Goal: Task Accomplishment & Management: Manage account settings

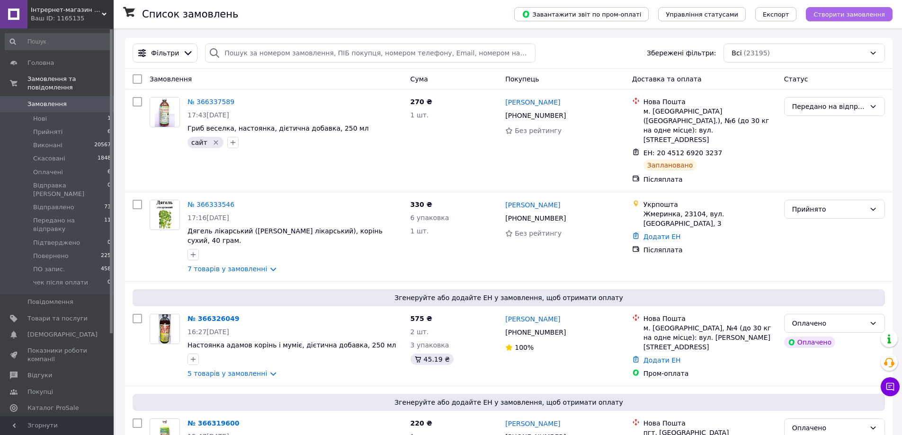
click at [845, 16] on span "Створити замовлення" at bounding box center [848, 14] width 71 height 7
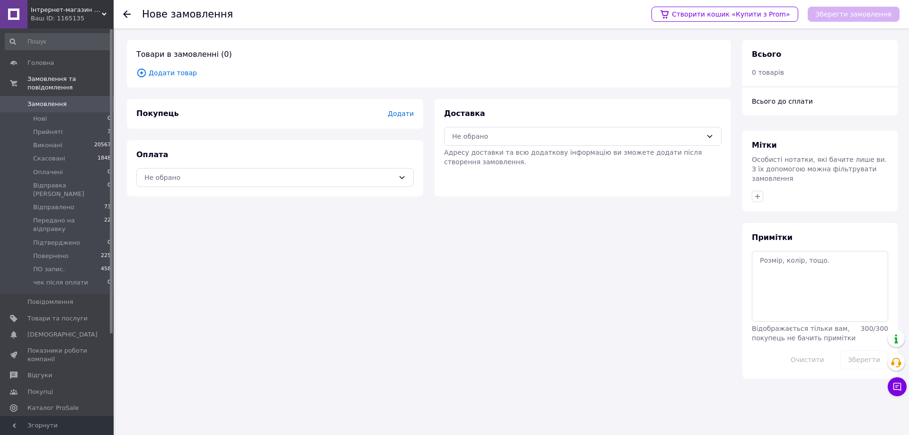
click at [163, 71] on span "Додати товар" at bounding box center [428, 73] width 585 height 10
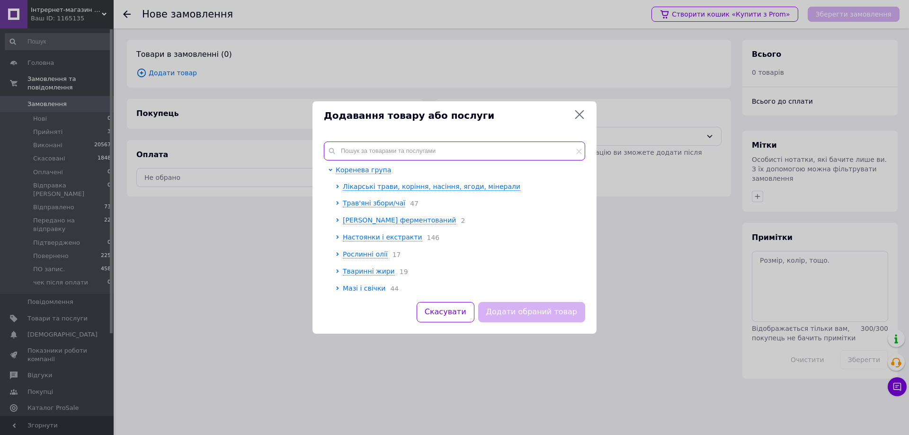
click at [377, 150] on input "text" at bounding box center [454, 151] width 261 height 19
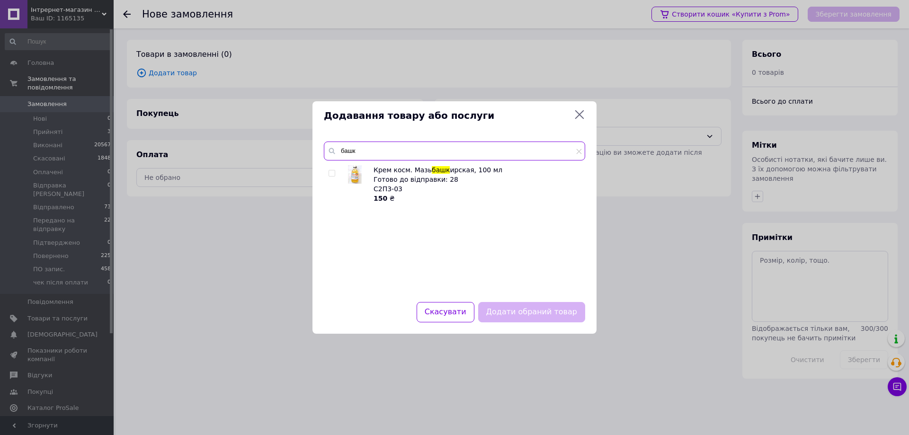
type input "башк"
click at [331, 173] on input "checkbox" at bounding box center [332, 173] width 6 height 6
checkbox input "true"
click at [515, 310] on button "Додати обраний товар" at bounding box center [531, 312] width 107 height 20
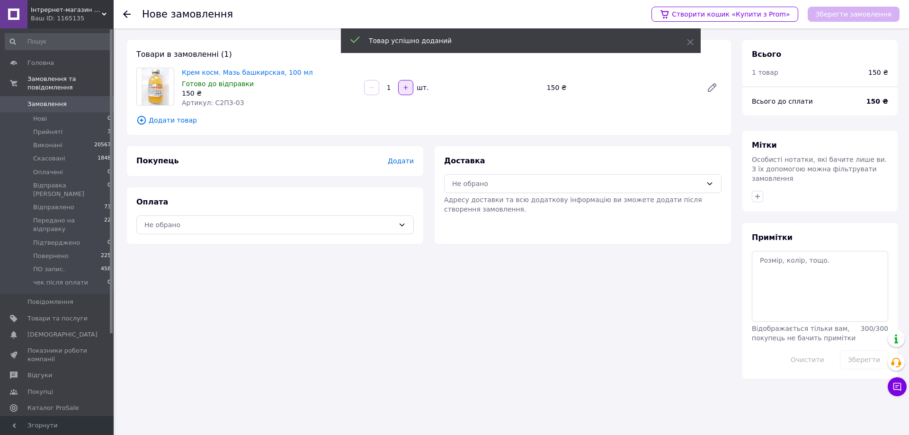
click at [400, 91] on button "button" at bounding box center [405, 87] width 15 height 15
type input "2"
click at [404, 162] on span "Додати" at bounding box center [401, 161] width 26 height 8
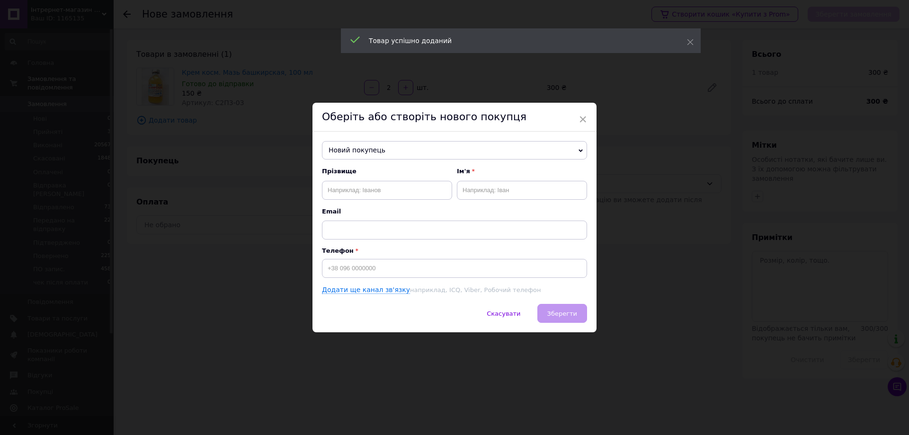
click at [385, 146] on span "Новий покупець" at bounding box center [454, 150] width 265 height 19
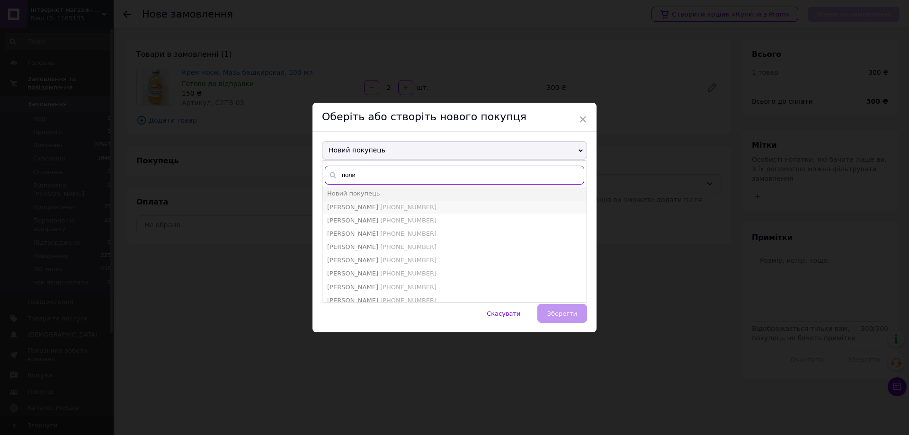
type input "поли"
click at [392, 207] on span "[PHONE_NUMBER]" at bounding box center [408, 207] width 56 height 7
type input "[PERSON_NAME]"
type input "[PHONE_NUMBER]"
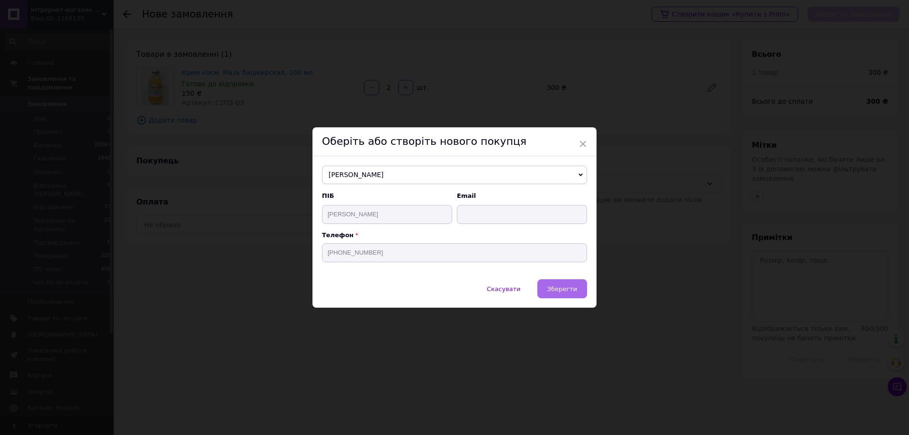
click at [555, 285] on button "Зберегти" at bounding box center [562, 288] width 50 height 19
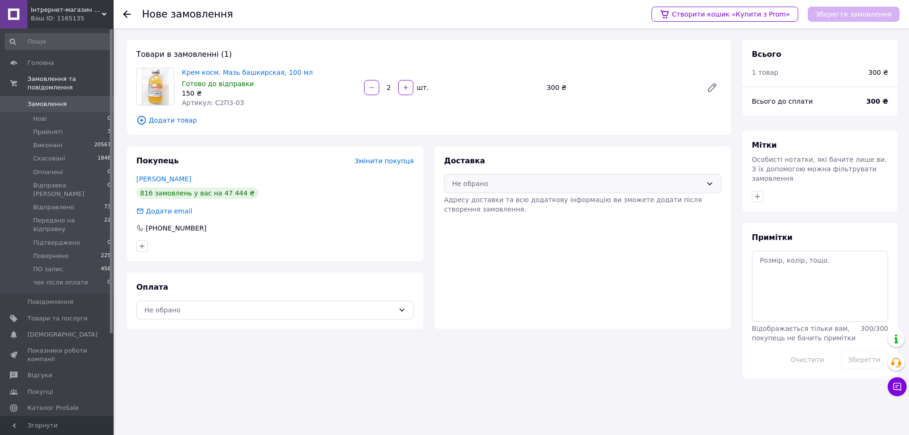
click at [532, 178] on div "Не обрано" at bounding box center [582, 183] width 277 height 19
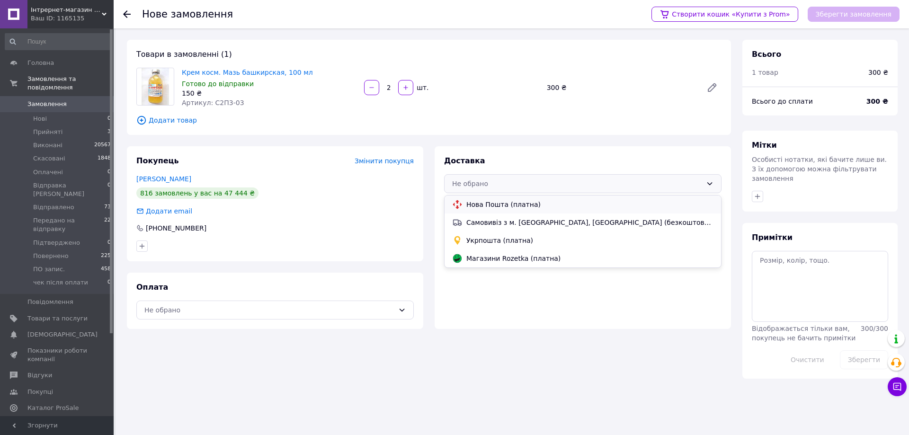
click at [530, 203] on span "Нова Пошта (платна)" at bounding box center [589, 204] width 247 height 9
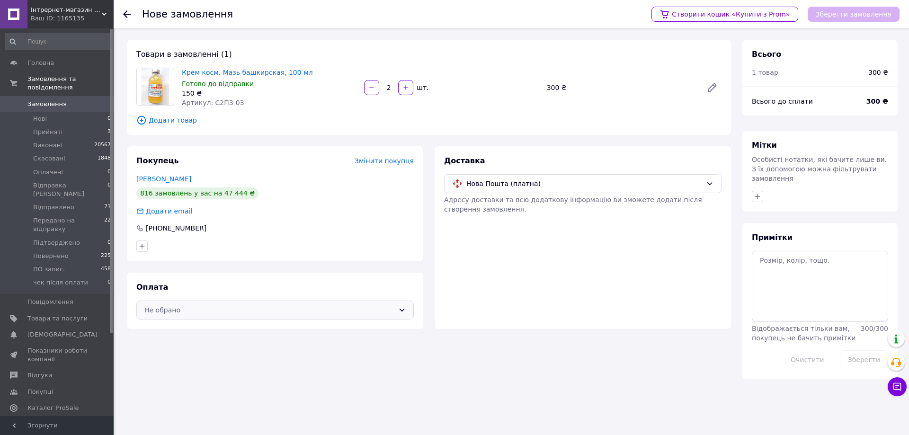
click at [317, 313] on div "Не обрано" at bounding box center [269, 310] width 250 height 10
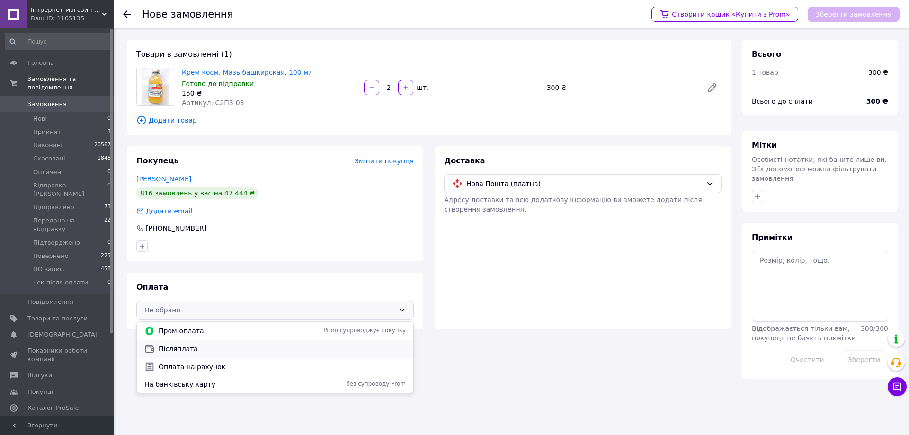
click at [241, 350] on span "Післяплата" at bounding box center [282, 348] width 247 height 9
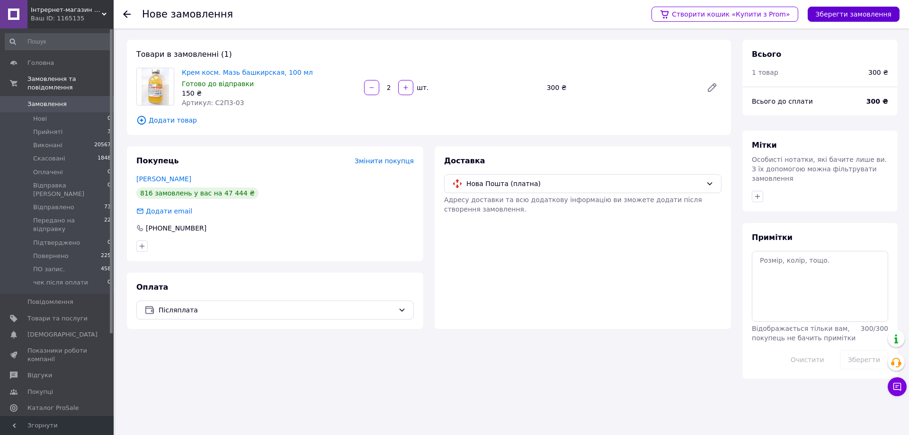
click at [835, 16] on button "Зберегти замовлення" at bounding box center [854, 14] width 92 height 15
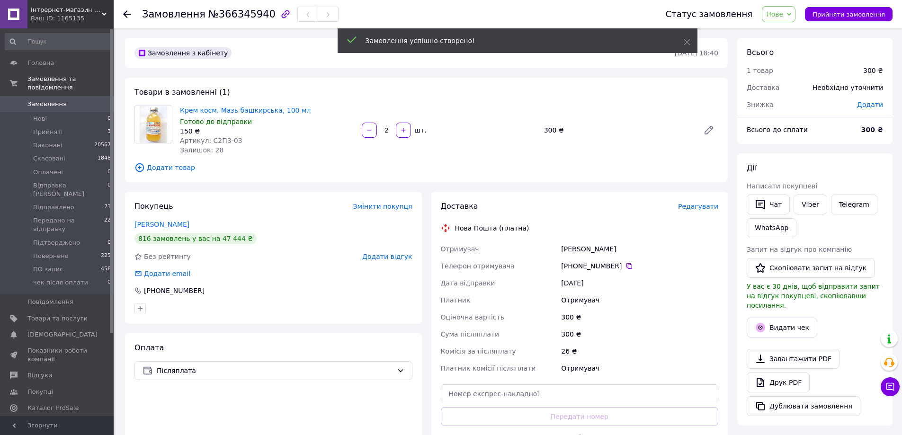
click at [699, 205] on span "Редагувати" at bounding box center [698, 207] width 40 height 8
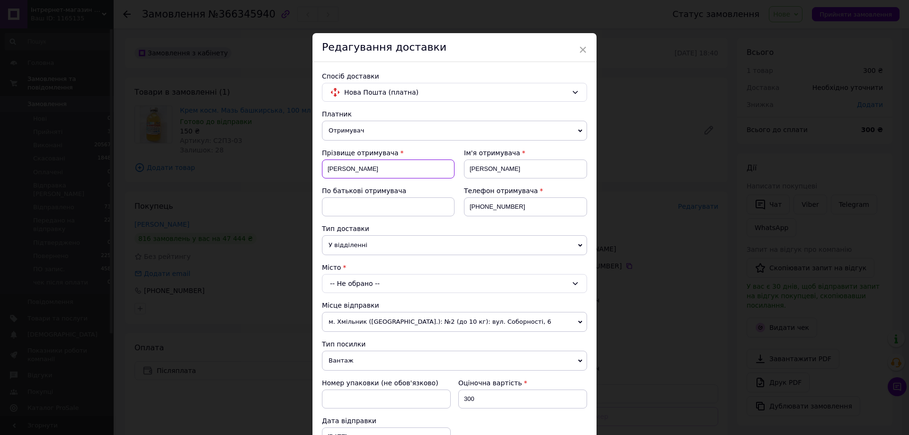
drag, startPoint x: 355, startPoint y: 165, endPoint x: 324, endPoint y: 160, distance: 31.1
click at [324, 160] on input "[PERSON_NAME]" at bounding box center [388, 169] width 133 height 19
paste input "трокань [PERSON_NAME]"
click at [365, 170] on input "[PERSON_NAME]" at bounding box center [388, 169] width 133 height 19
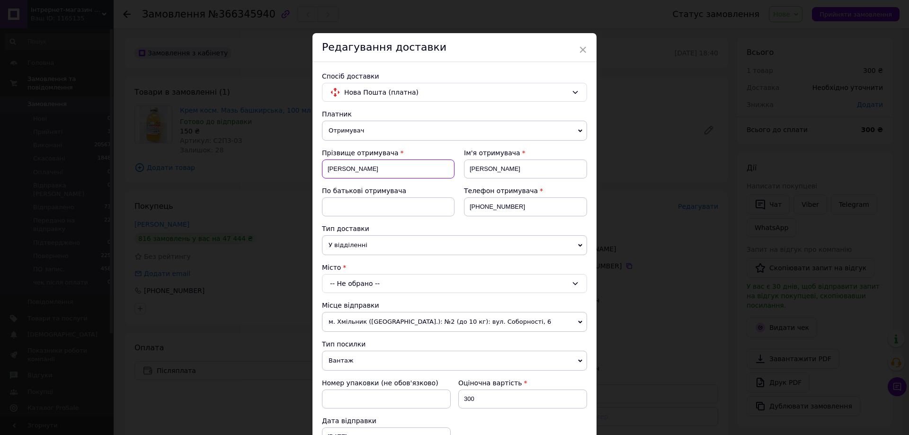
type input "[PERSON_NAME]"
drag, startPoint x: 501, startPoint y: 172, endPoint x: 458, endPoint y: 173, distance: 43.1
click at [458, 173] on div "Ім'я отримувача [PERSON_NAME]" at bounding box center [520, 167] width 133 height 38
paste input "атерина"
type input "Катерина"
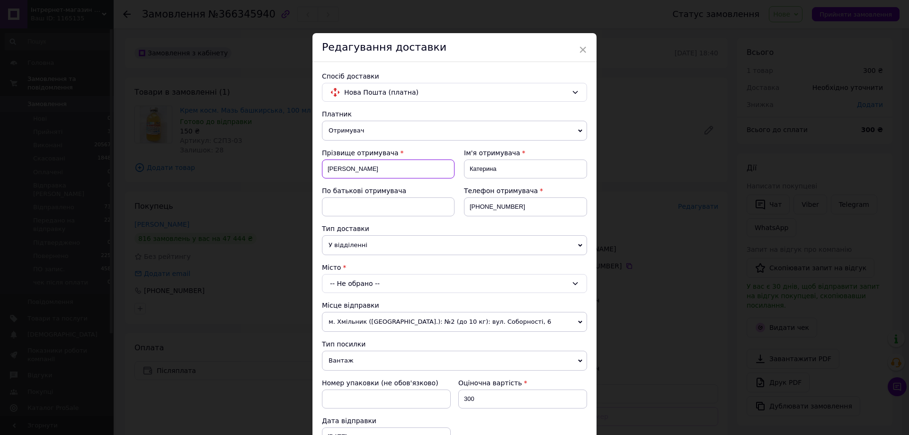
click at [369, 172] on input "[PERSON_NAME]" at bounding box center [388, 169] width 133 height 19
click at [369, 171] on input "[PERSON_NAME]" at bounding box center [388, 169] width 133 height 19
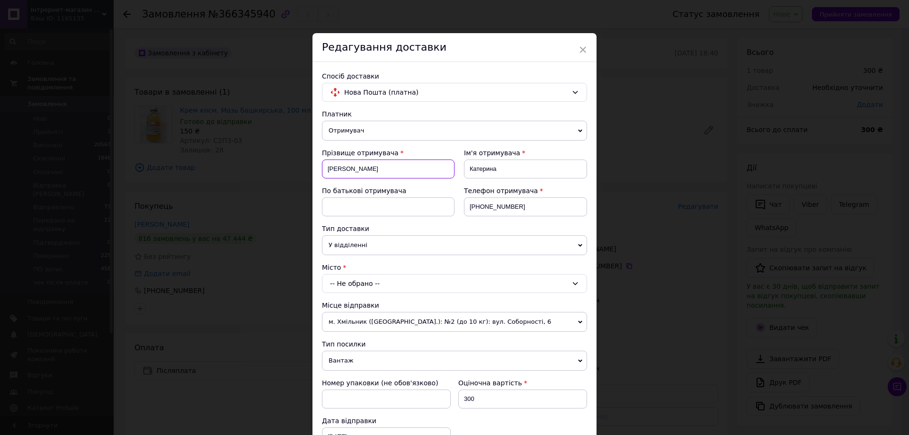
type input "[PERSON_NAME]"
click at [370, 204] on input at bounding box center [388, 206] width 133 height 19
paste input "[PERSON_NAME]"
type input "[PERSON_NAME]"
drag, startPoint x: 515, startPoint y: 209, endPoint x: 441, endPoint y: 209, distance: 73.4
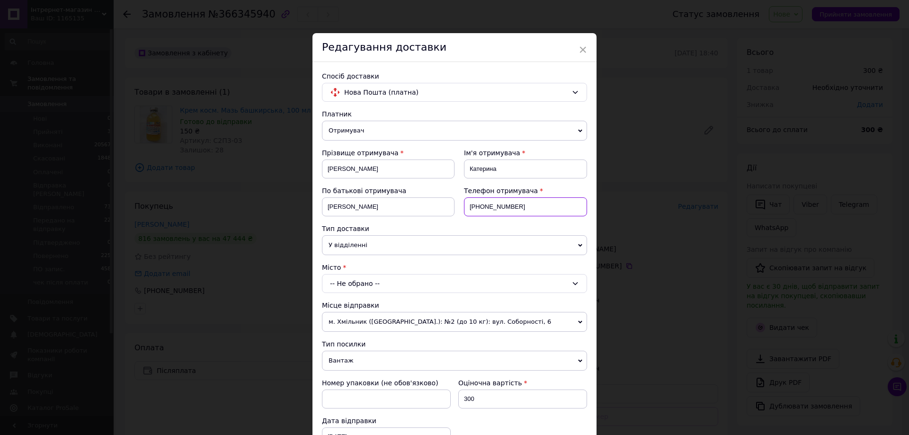
click at [441, 209] on div "Прізвище отримувача [PERSON_NAME] Ім'я отримувача [PERSON_NAME] батькові отриму…" at bounding box center [454, 186] width 265 height 76
paste input "[PHONE_NUMBER]"
type input "[PHONE_NUMBER]"
click at [373, 276] on div "-- Не обрано --" at bounding box center [454, 283] width 265 height 19
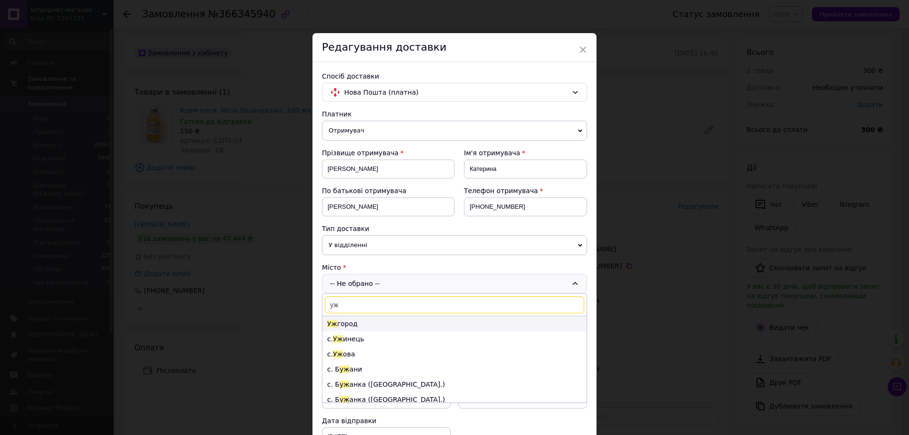
type input "уж"
click at [354, 321] on li "Уж город" at bounding box center [454, 323] width 264 height 15
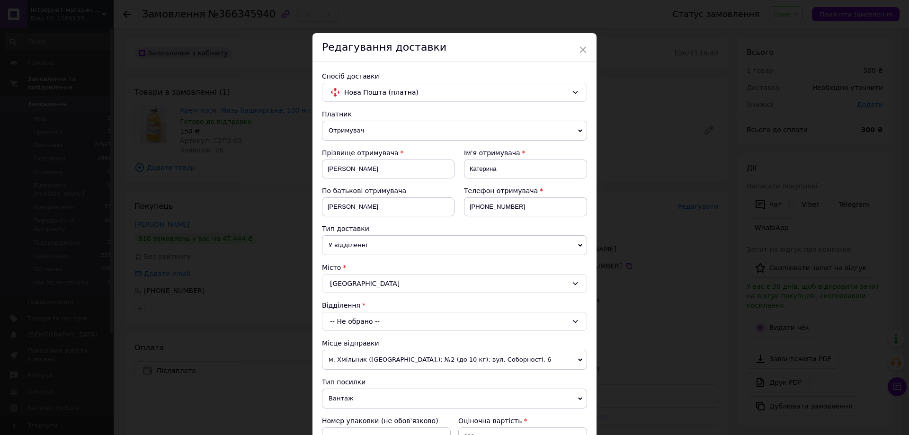
click at [354, 321] on div "-- Не обрано --" at bounding box center [454, 321] width 265 height 19
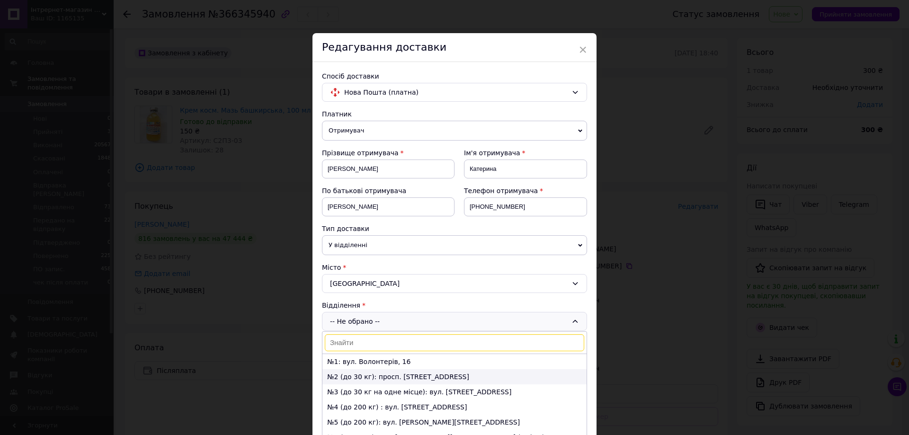
click at [356, 376] on li "№2 (до 30 кг): просп. [STREET_ADDRESS]" at bounding box center [454, 376] width 264 height 15
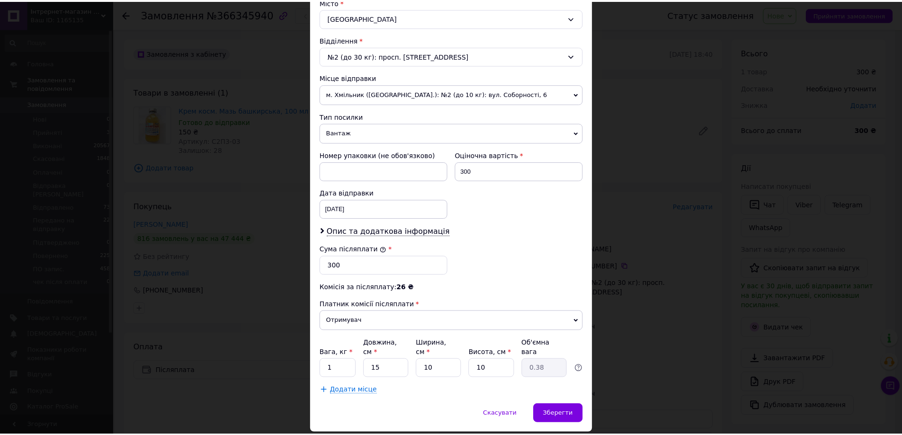
scroll to position [284, 0]
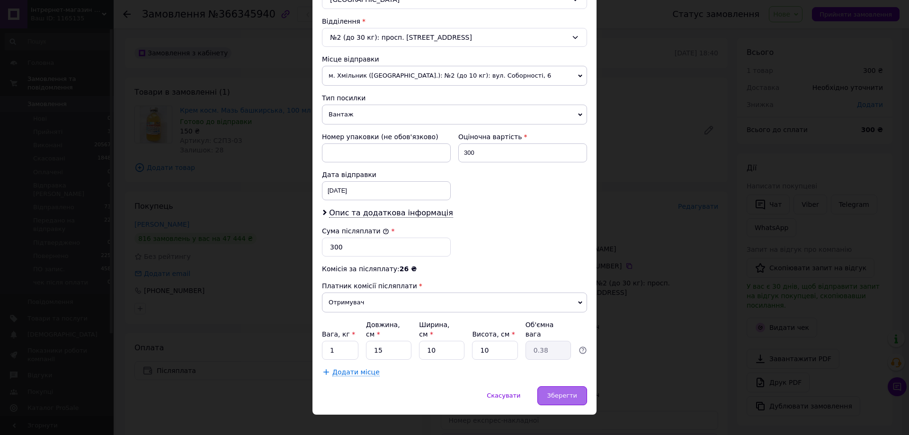
click at [554, 392] on span "Зберегти" at bounding box center [562, 395] width 30 height 7
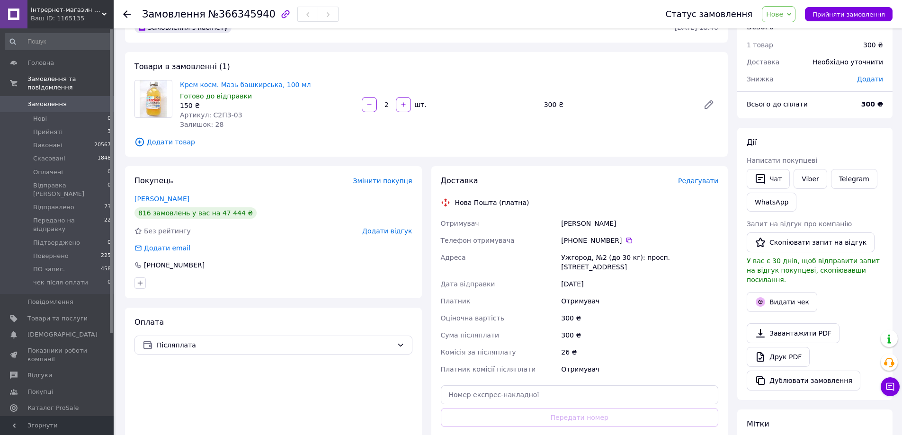
scroll to position [47, 0]
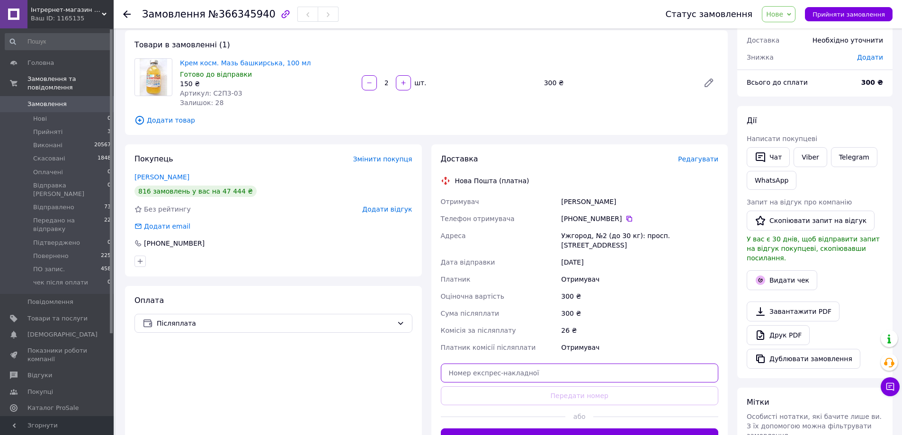
click at [516, 364] on input "text" at bounding box center [580, 373] width 278 height 19
paste input "20451269224864"
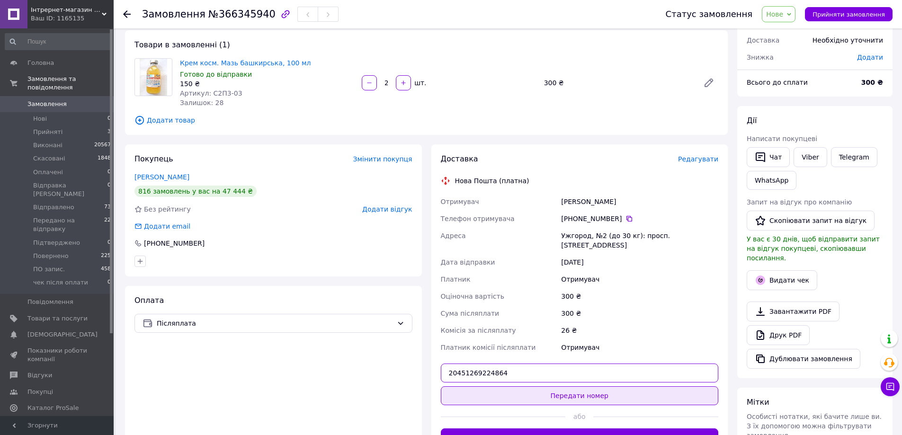
type input "20451269224864"
click at [524, 386] on button "Передати номер" at bounding box center [580, 395] width 278 height 19
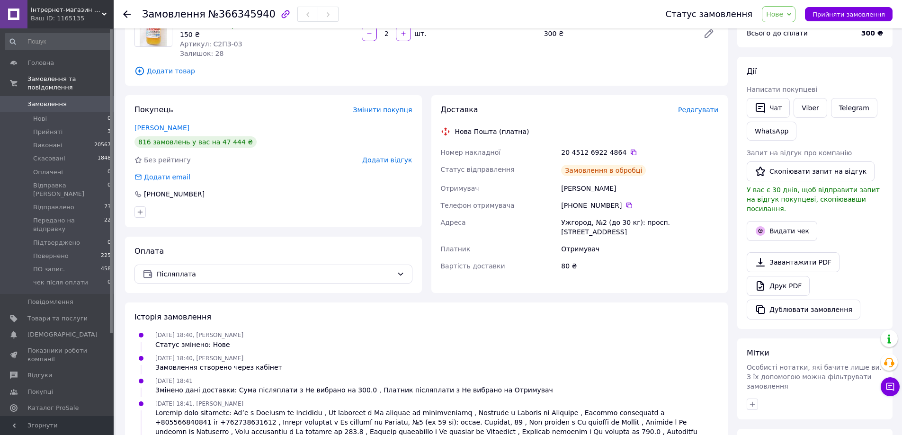
scroll to position [142, 0]
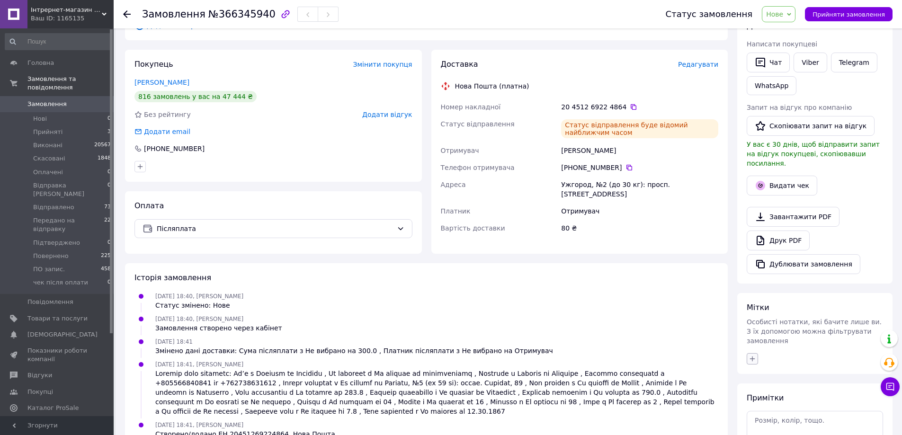
click at [753, 355] on icon "button" at bounding box center [752, 359] width 8 height 8
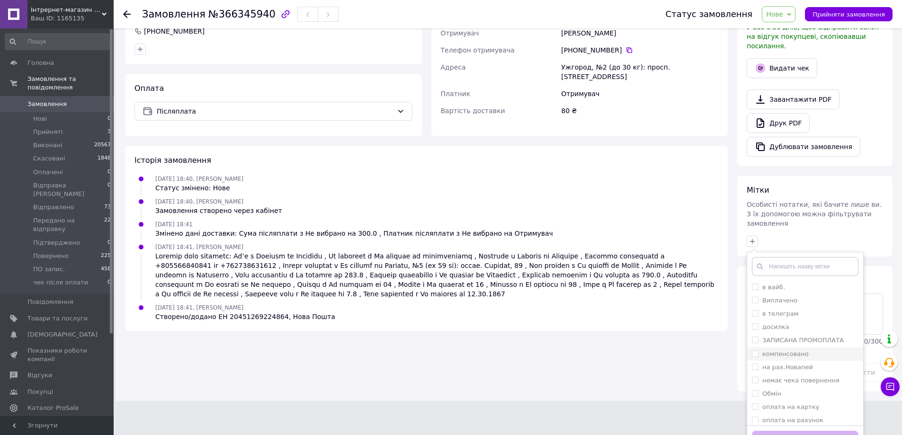
scroll to position [151, 0]
click at [769, 412] on label "сайт2" at bounding box center [771, 415] width 18 height 7
checkbox input "true"
click at [783, 431] on button "Додати мітку" at bounding box center [805, 440] width 107 height 18
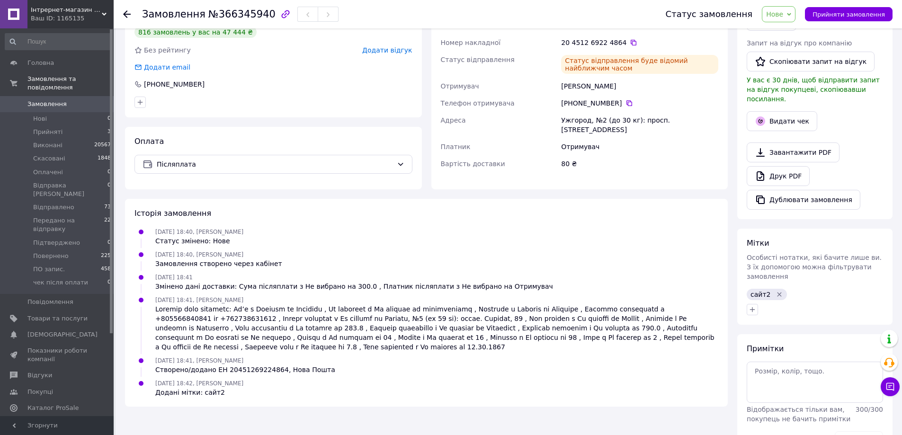
scroll to position [222, 0]
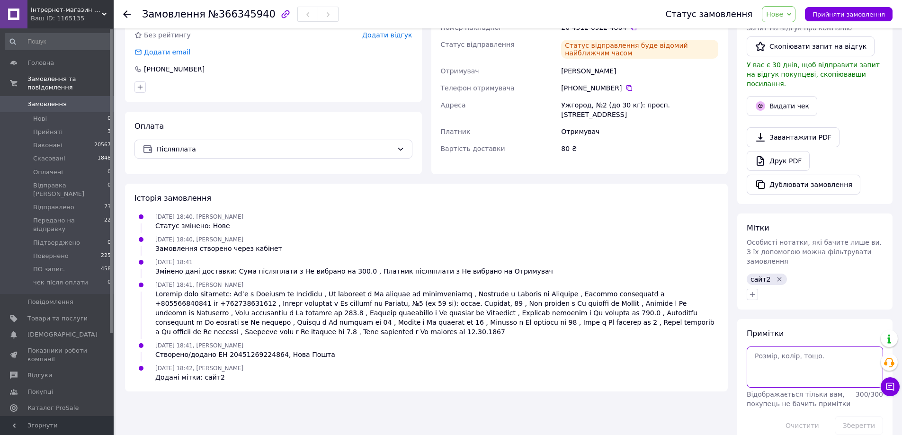
click at [784, 347] on textarea at bounding box center [815, 367] width 136 height 41
paste textarea "154"
type textarea "154"
click at [858, 416] on button "Зберегти" at bounding box center [859, 425] width 48 height 19
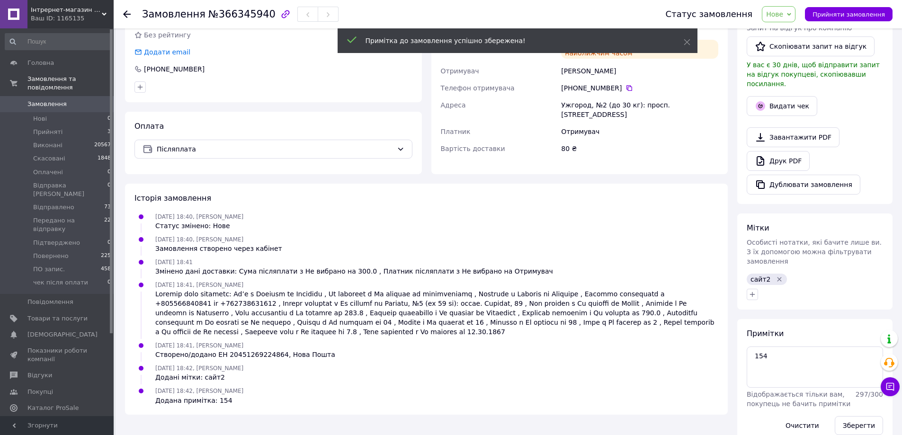
click at [775, 9] on span "Нове" at bounding box center [779, 14] width 34 height 16
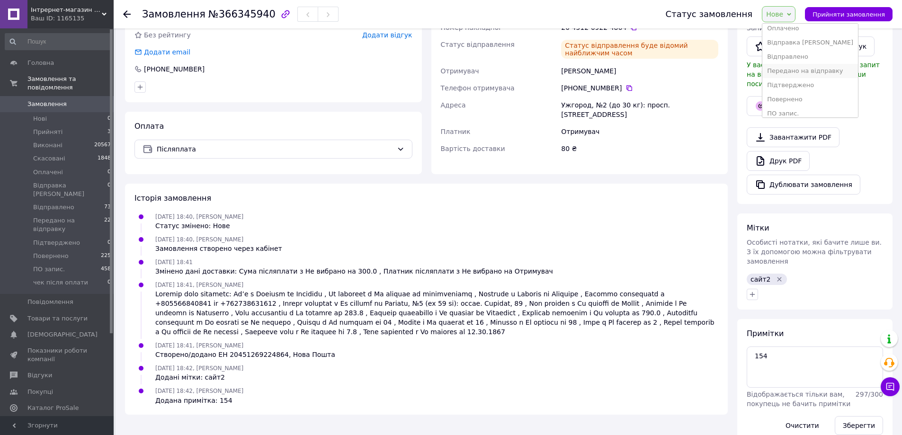
click at [799, 68] on li "Передано на відправку" at bounding box center [810, 71] width 96 height 14
